Goal: Task Accomplishment & Management: Use online tool/utility

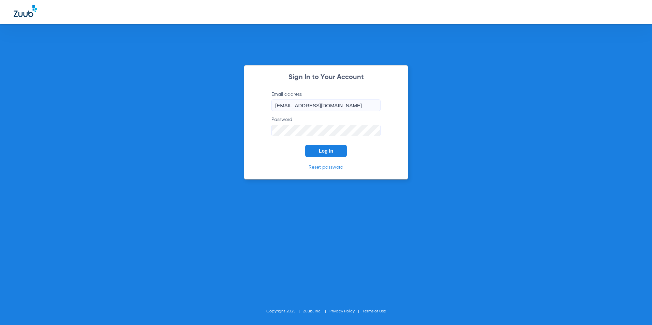
click at [320, 145] on button "Log In" at bounding box center [326, 151] width 42 height 12
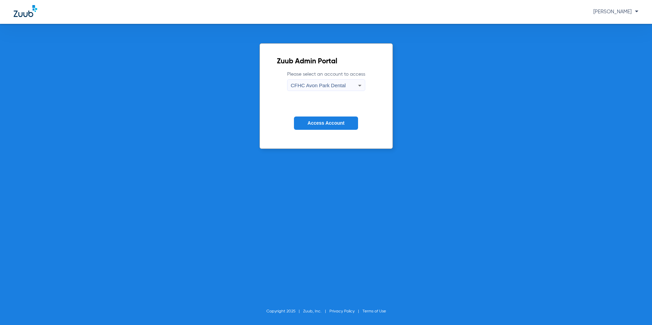
click at [340, 82] on div "CFHC Avon Park Dental" at bounding box center [324, 86] width 67 height 12
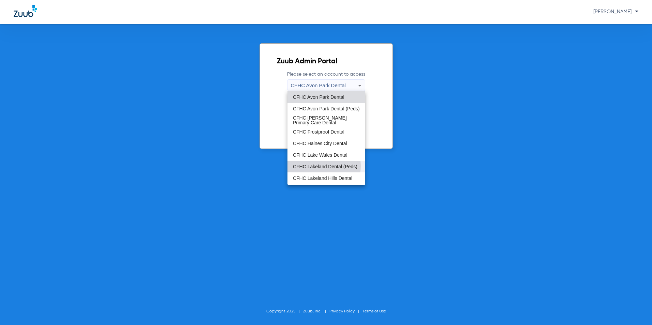
drag, startPoint x: 321, startPoint y: 166, endPoint x: 321, endPoint y: 153, distance: 12.6
click at [321, 166] on span "CFHC Lakeland Dental (Peds)" at bounding box center [325, 166] width 64 height 5
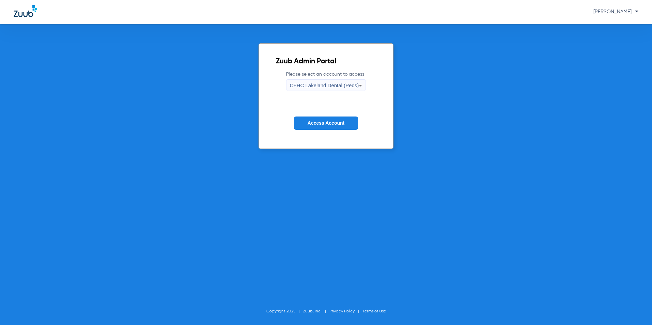
click at [311, 124] on span "Access Account" at bounding box center [326, 122] width 37 height 5
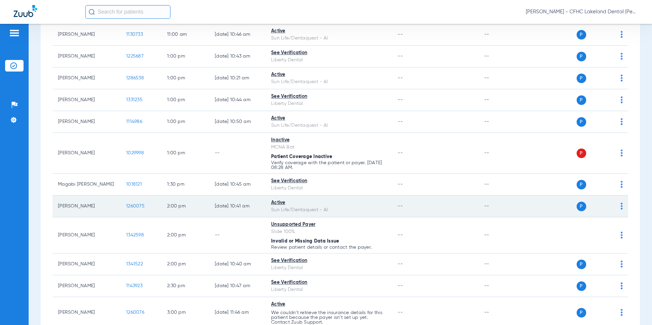
scroll to position [341, 0]
